Goal: Task Accomplishment & Management: Complete application form

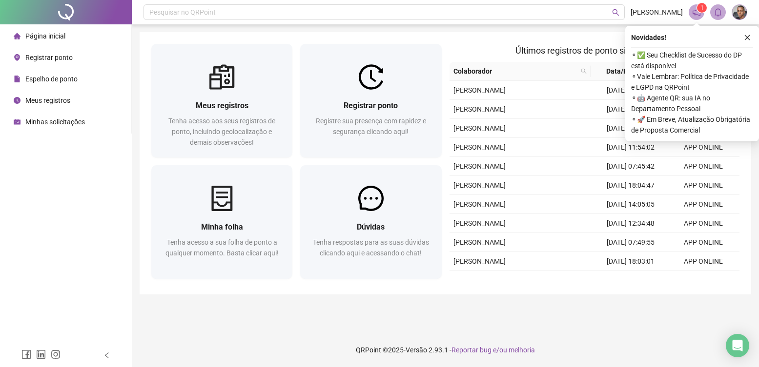
click at [664, 63] on span "⚬ ✅ Seu Checklist de Sucesso do DP está disponível" at bounding box center [692, 60] width 122 height 21
click at [36, 57] on span "Registrar ponto" at bounding box center [48, 58] width 47 height 8
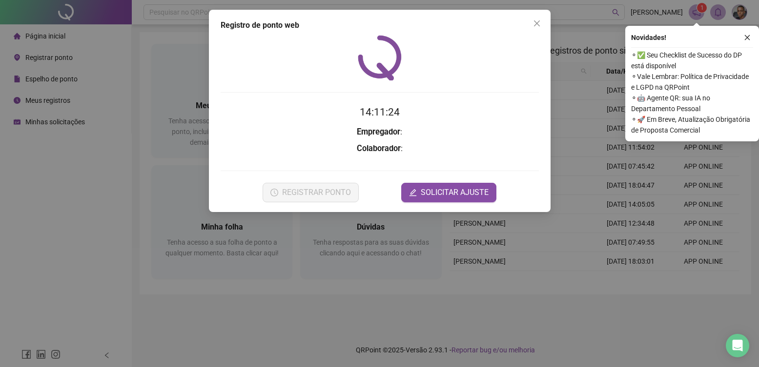
click at [29, 76] on div "Registro de ponto web 14:11:24 Empregador : Colaborador : REGISTRAR PONTO SOLIC…" at bounding box center [379, 183] width 759 height 367
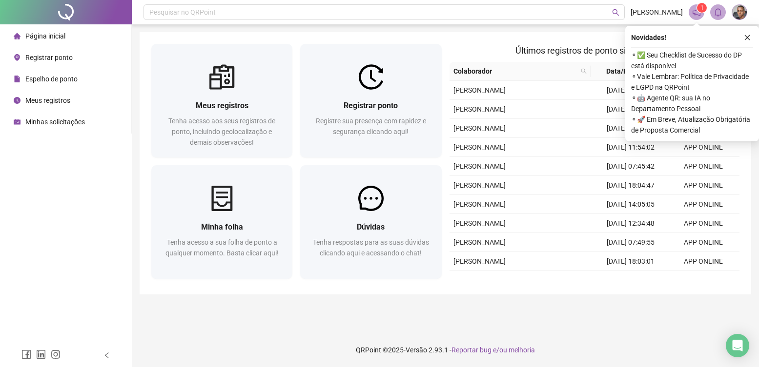
click at [47, 77] on span "Espelho de ponto" at bounding box center [51, 79] width 52 height 8
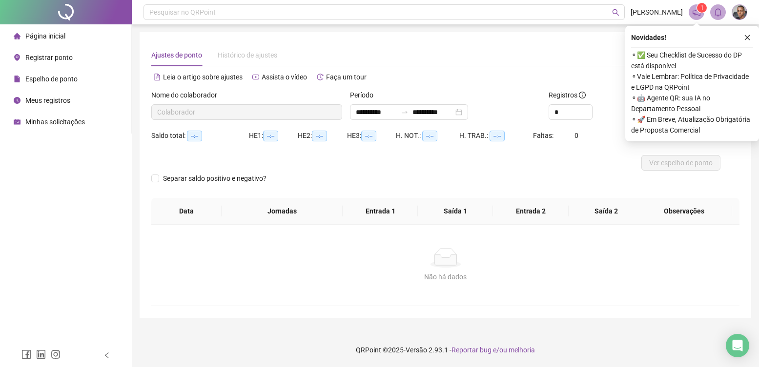
type input "**********"
click at [595, 76] on div "Alternar para versão lite" at bounding box center [592, 77] width 294 height 16
click at [748, 37] on icon "close" at bounding box center [746, 37] width 7 height 7
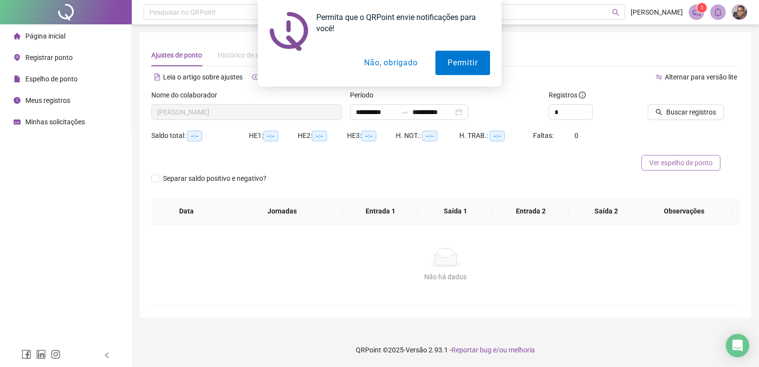
click at [686, 160] on span "Ver espelho de ponto" at bounding box center [680, 163] width 63 height 11
click at [398, 59] on button "Não, obrigado" at bounding box center [391, 63] width 78 height 24
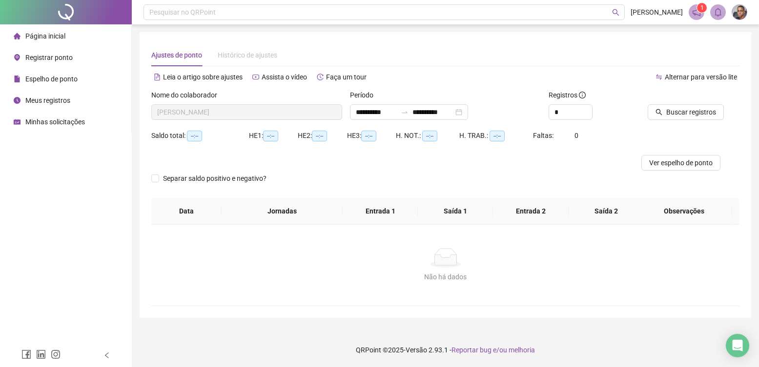
click at [55, 59] on span "Registrar ponto" at bounding box center [48, 58] width 47 height 8
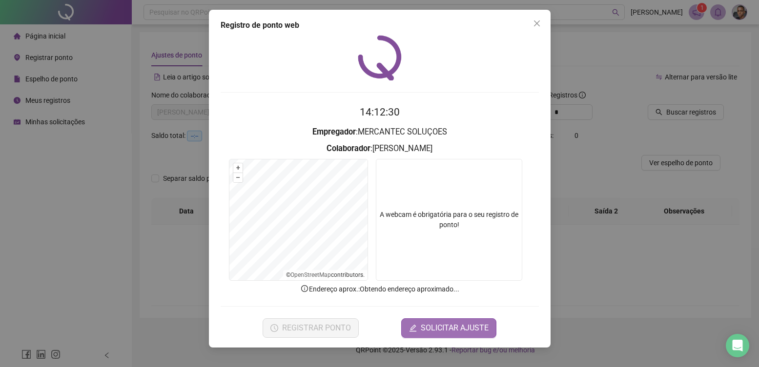
click at [441, 325] on span "SOLICITAR AJUSTE" at bounding box center [454, 328] width 68 height 12
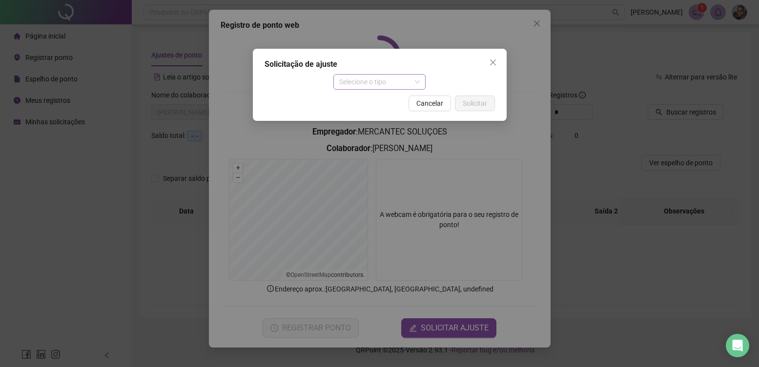
click at [416, 80] on span "Selecione o tipo" at bounding box center [379, 82] width 80 height 15
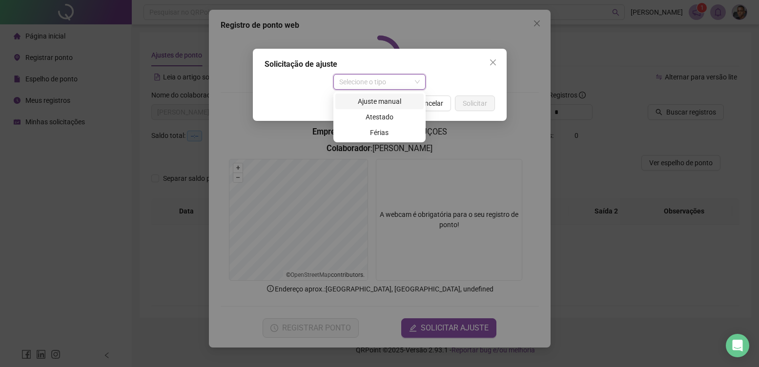
click at [392, 103] on div "Ajuste manual" at bounding box center [379, 101] width 77 height 11
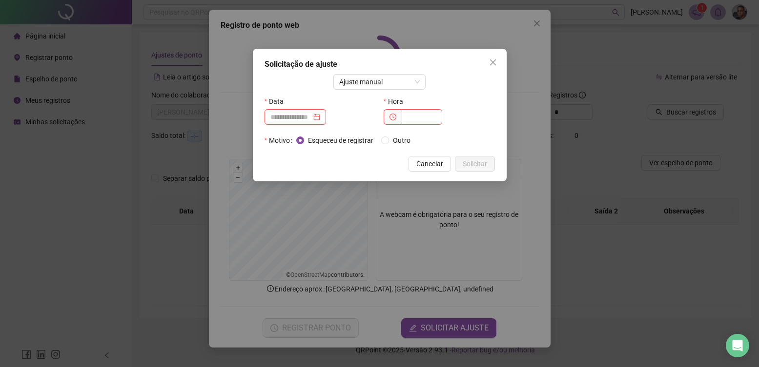
click at [311, 117] on input at bounding box center [290, 117] width 41 height 11
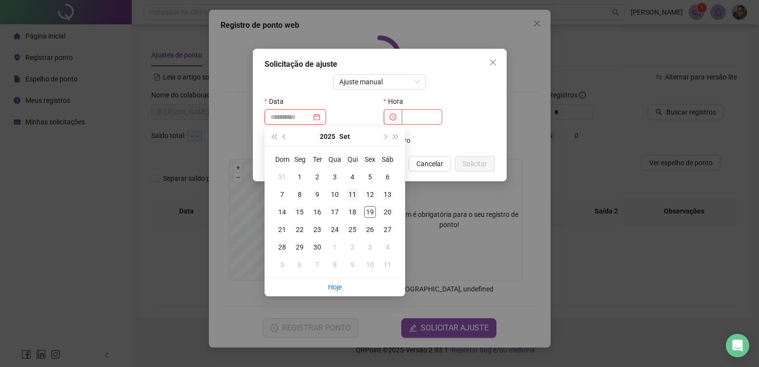
type input "**********"
click at [353, 196] on div "11" at bounding box center [352, 195] width 12 height 12
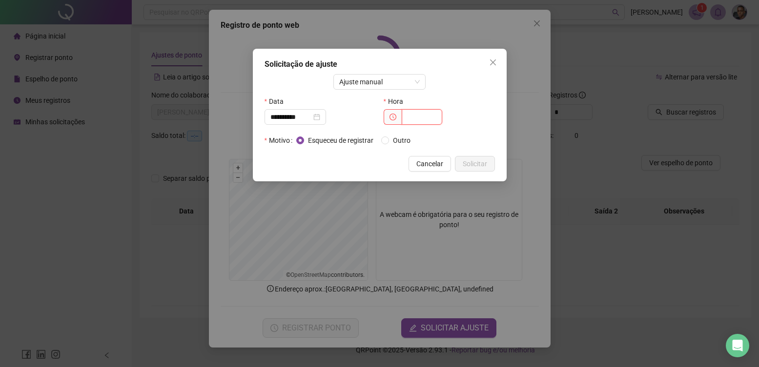
click at [406, 112] on input "text" at bounding box center [421, 117] width 40 height 16
type input "*****"
click at [468, 158] on button "Solicitar" at bounding box center [475, 164] width 40 height 16
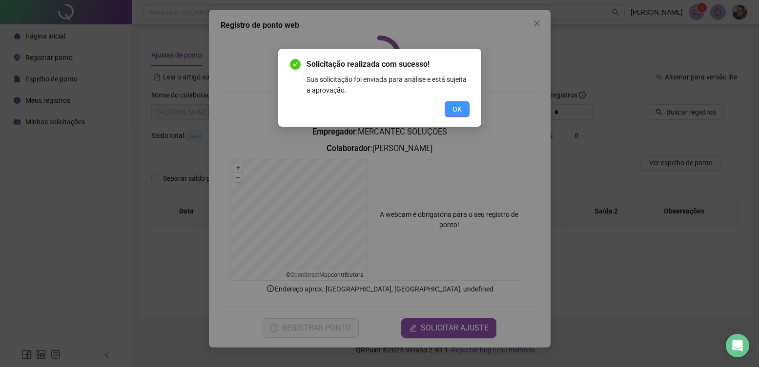
click at [454, 109] on span "OK" at bounding box center [456, 109] width 9 height 11
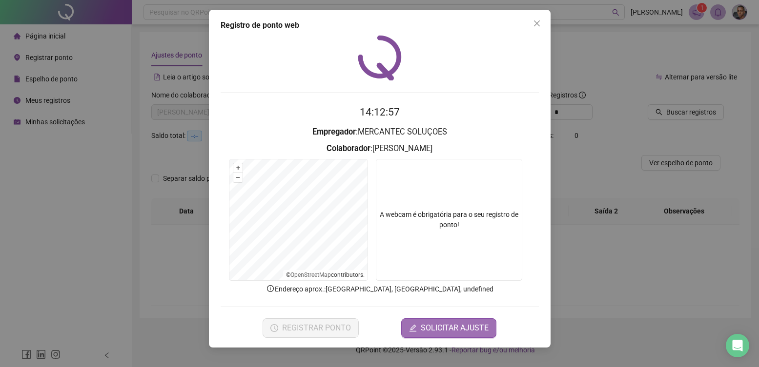
click at [439, 328] on span "SOLICITAR AJUSTE" at bounding box center [454, 328] width 68 height 12
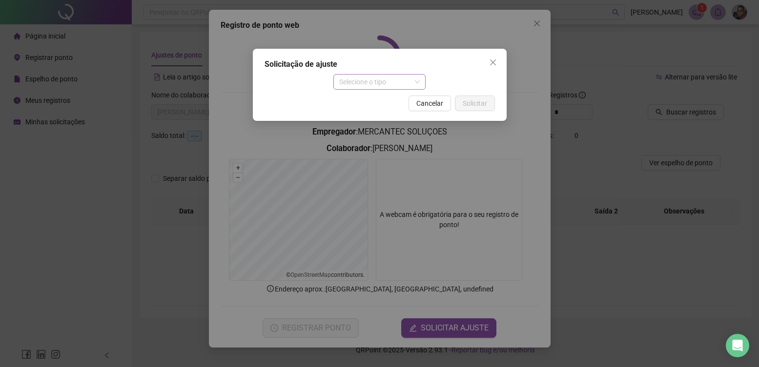
click at [405, 79] on span "Selecione o tipo" at bounding box center [379, 82] width 80 height 15
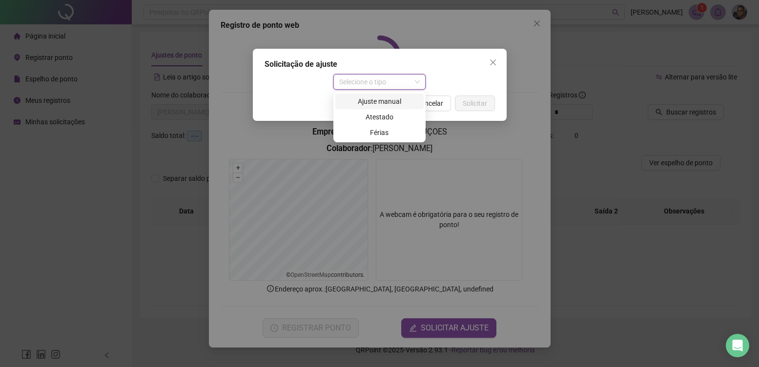
click at [394, 102] on div "Ajuste manual" at bounding box center [379, 101] width 77 height 11
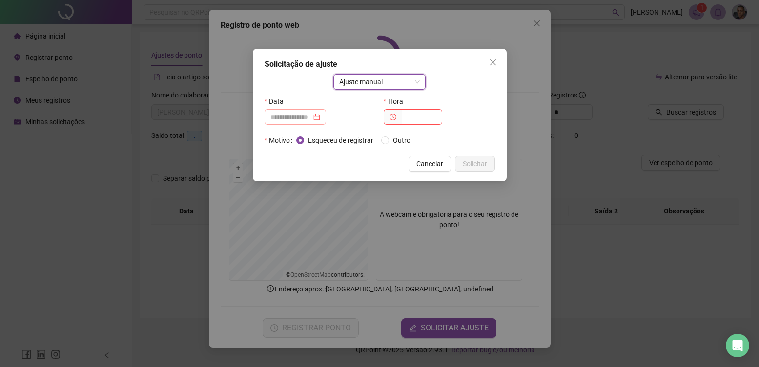
click at [320, 119] on div at bounding box center [295, 117] width 50 height 11
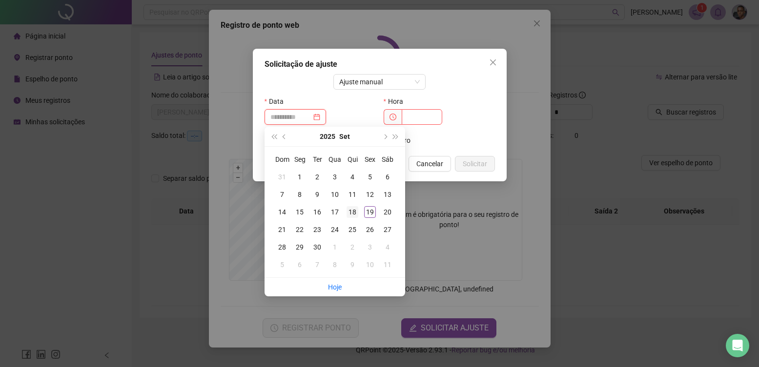
type input "**********"
click at [354, 211] on div "18" at bounding box center [352, 212] width 12 height 12
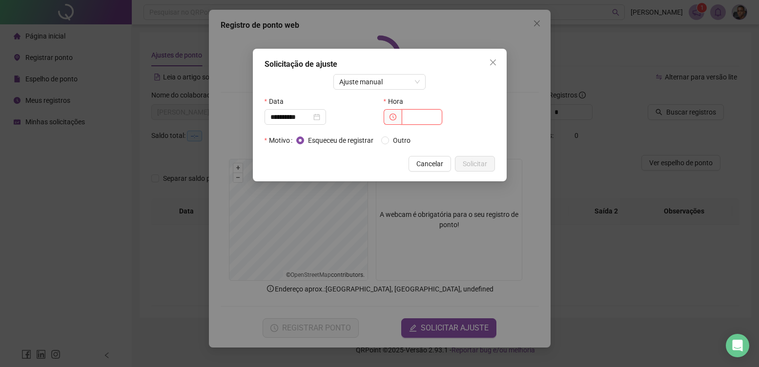
click at [414, 118] on input "text" at bounding box center [421, 117] width 40 height 16
type input "*****"
click at [477, 160] on span "Solicitar" at bounding box center [474, 164] width 24 height 11
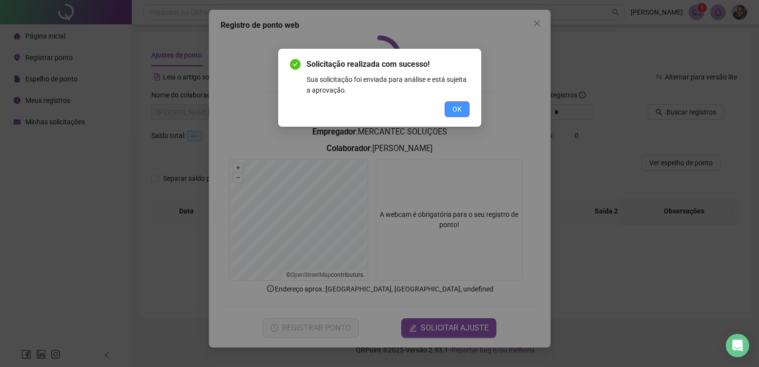
click at [465, 109] on button "OK" at bounding box center [456, 109] width 25 height 16
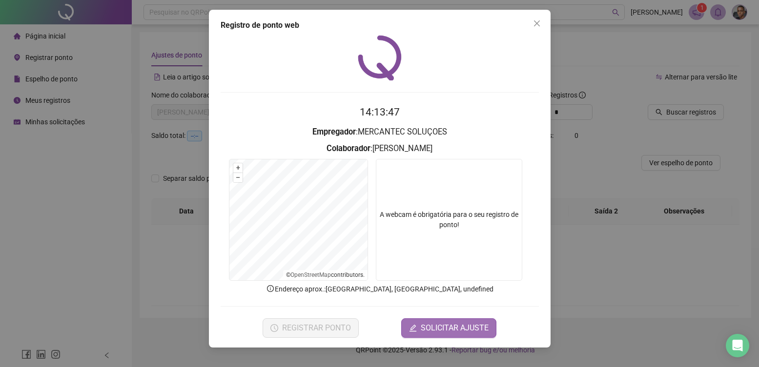
click at [447, 334] on span "SOLICITAR AJUSTE" at bounding box center [454, 328] width 68 height 12
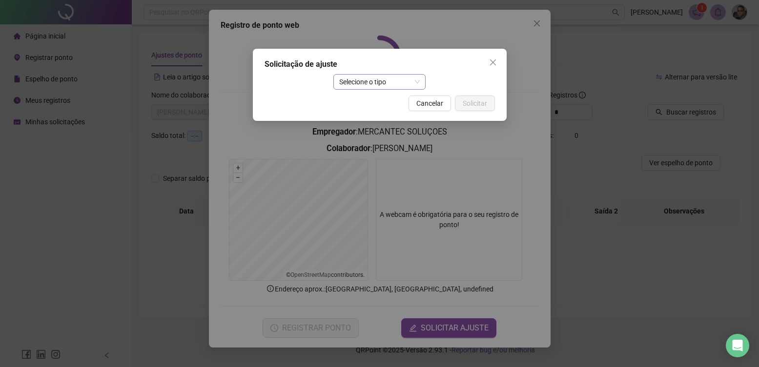
click at [417, 88] on span "Selecione o tipo" at bounding box center [379, 82] width 80 height 15
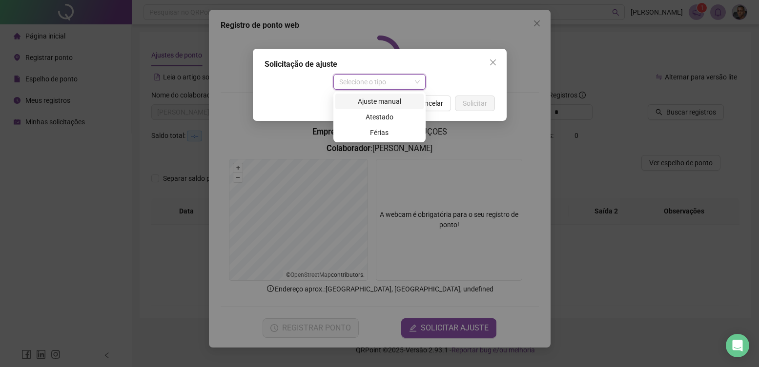
click at [411, 101] on div "Ajuste manual" at bounding box center [379, 101] width 77 height 11
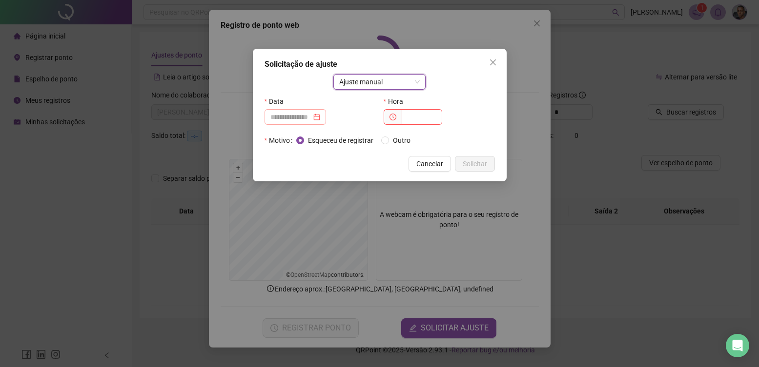
click at [320, 120] on div at bounding box center [295, 117] width 50 height 11
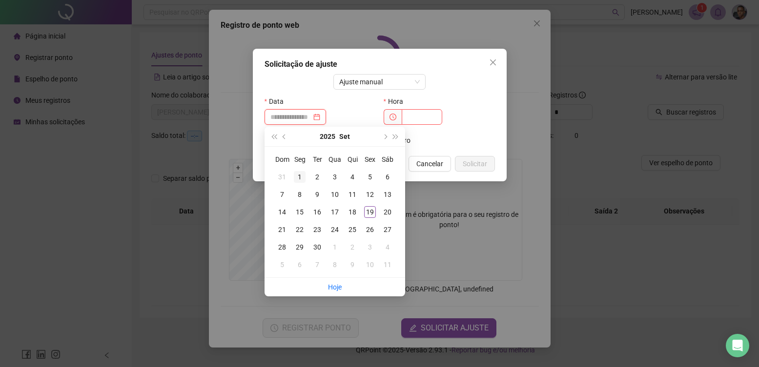
type input "**********"
click at [304, 177] on div "1" at bounding box center [300, 177] width 12 height 12
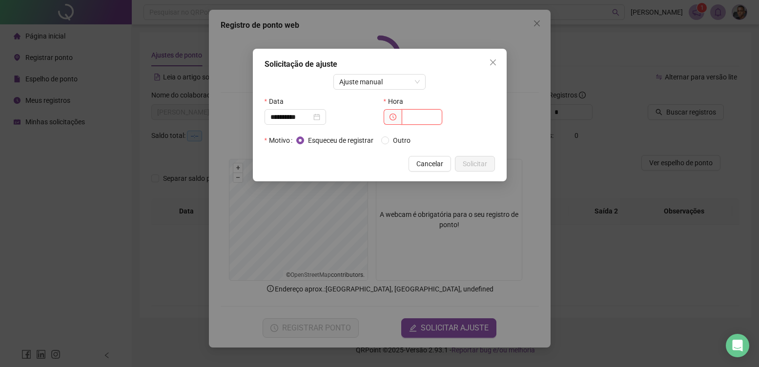
click at [414, 123] on input "text" at bounding box center [421, 117] width 40 height 16
type input "*****"
click at [464, 158] on button "Solicitar" at bounding box center [475, 164] width 40 height 16
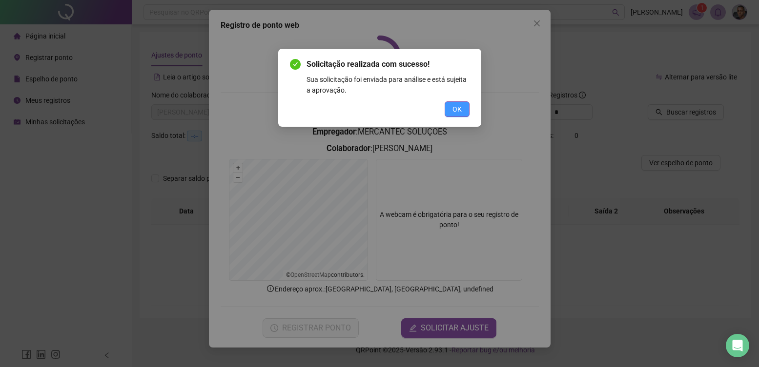
click at [462, 110] on button "OK" at bounding box center [456, 109] width 25 height 16
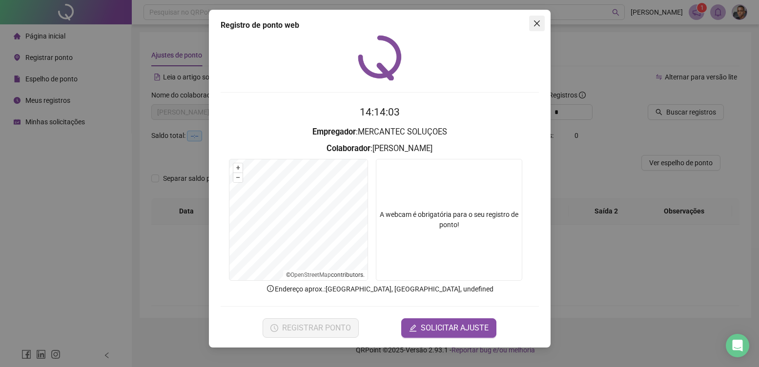
click at [535, 20] on icon "close" at bounding box center [537, 24] width 8 height 8
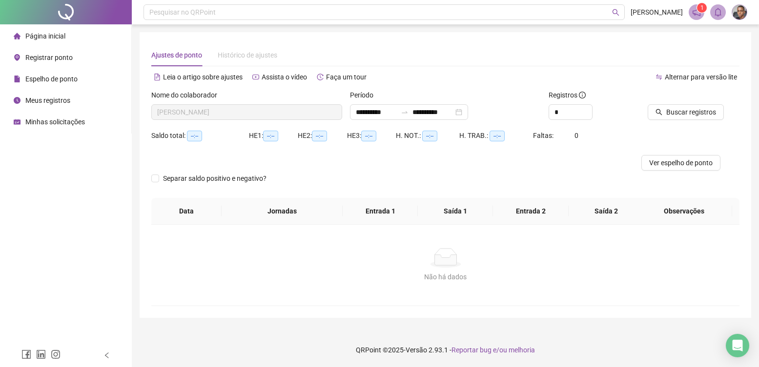
click at [698, 7] on sup "1" at bounding box center [702, 8] width 10 height 10
click at [696, 13] on icon "notification" at bounding box center [696, 12] width 9 height 9
